Goal: Task Accomplishment & Management: Manage account settings

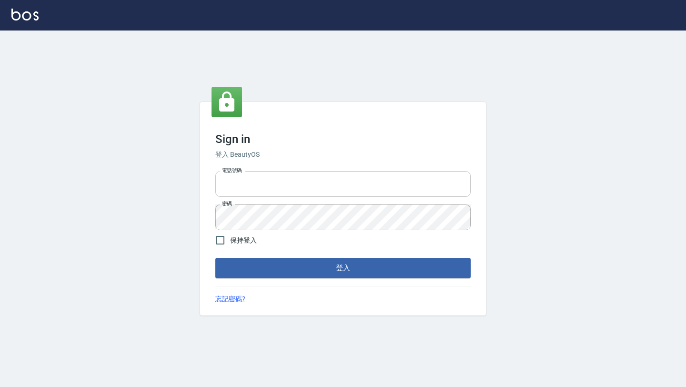
type input "0968318818"
click at [281, 183] on input "0968318818" at bounding box center [342, 184] width 255 height 26
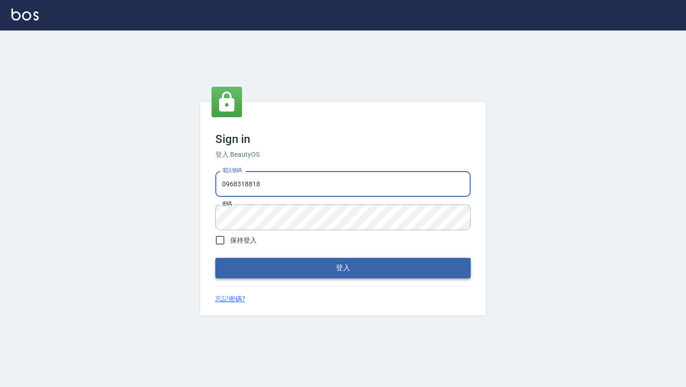
click at [255, 266] on button "登入" at bounding box center [342, 268] width 255 height 20
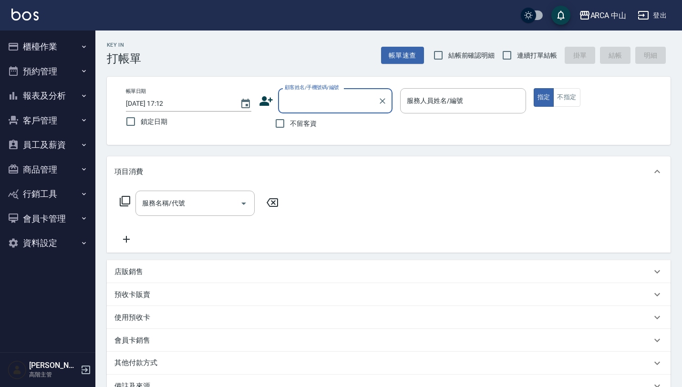
click at [57, 234] on button "資料設定" at bounding box center [48, 243] width 88 height 25
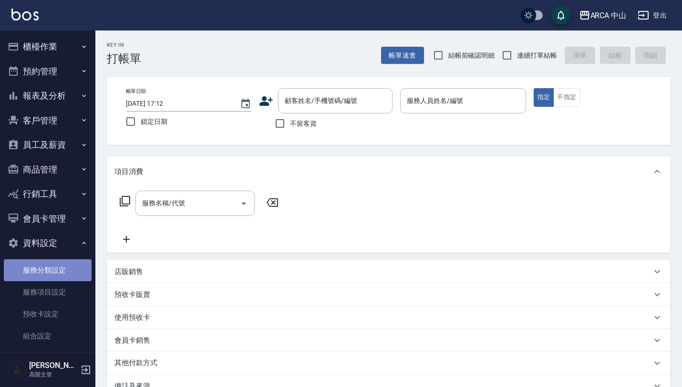
click at [56, 279] on link "服務分類設定" at bounding box center [48, 270] width 88 height 22
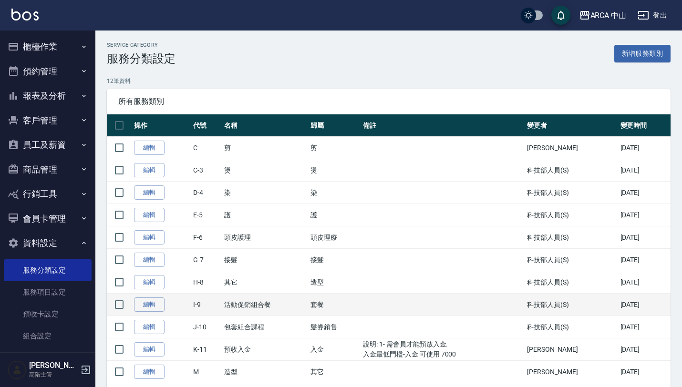
scroll to position [53, 0]
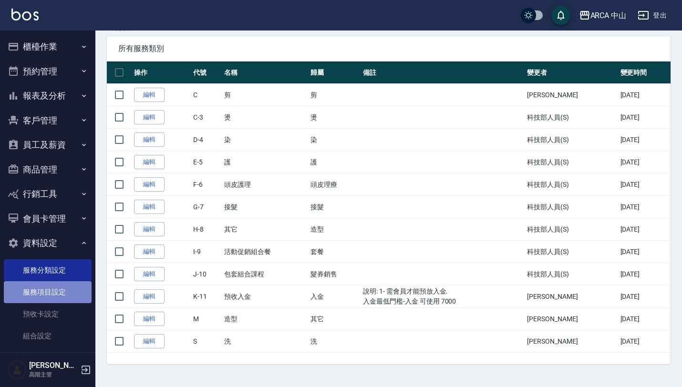
click at [68, 292] on link "服務項目設定" at bounding box center [48, 292] width 88 height 22
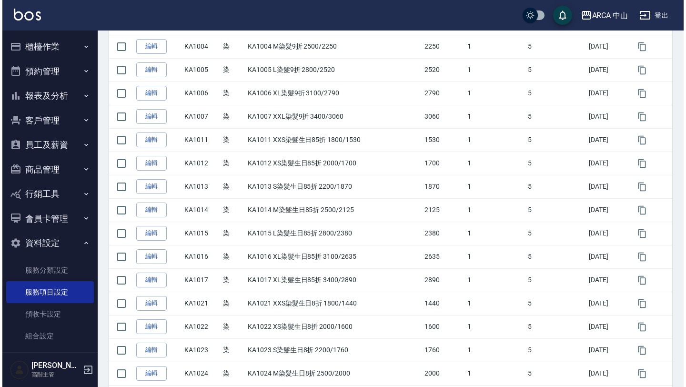
scroll to position [1029, 0]
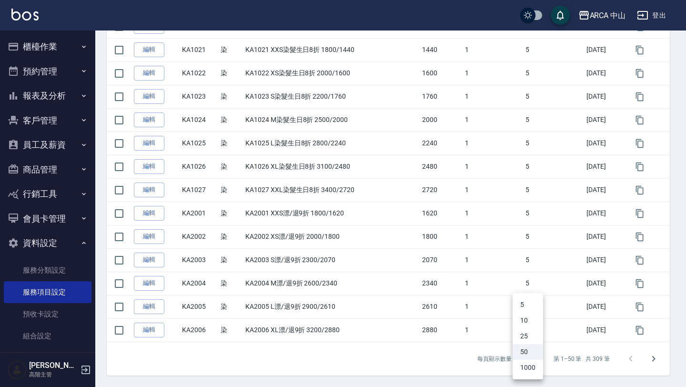
click at [539, 366] on li "1000" at bounding box center [528, 368] width 31 height 16
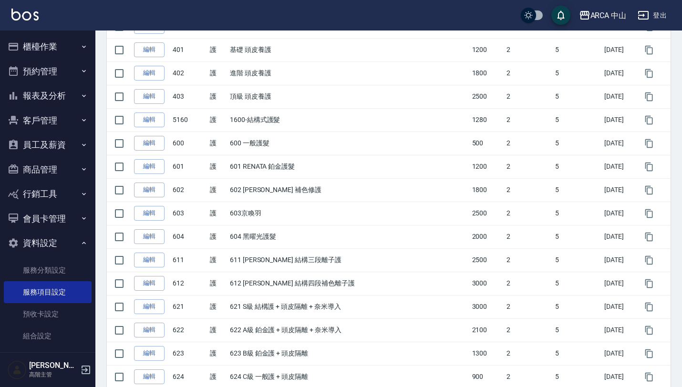
scroll to position [0, 0]
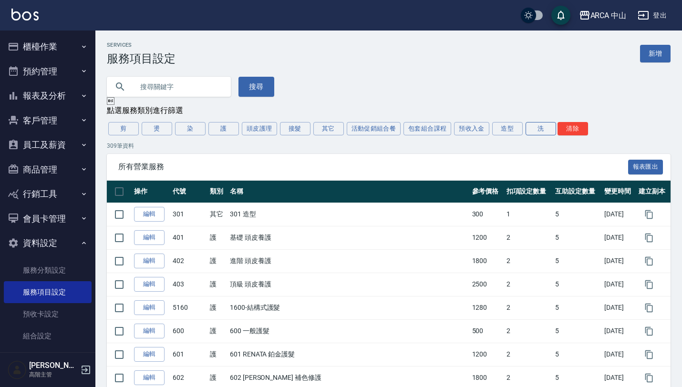
click at [548, 126] on button "洗" at bounding box center [540, 128] width 31 height 13
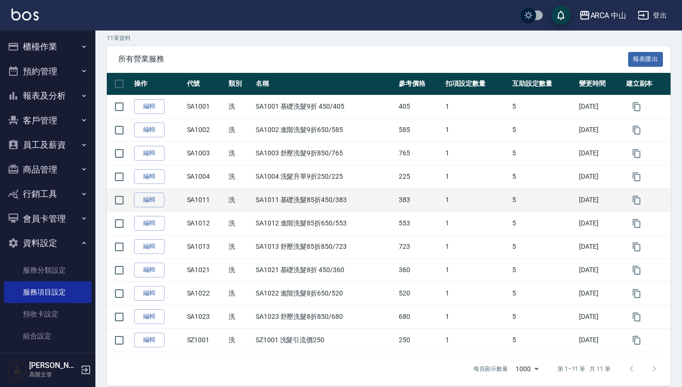
scroll to position [118, 0]
